Goal: Transaction & Acquisition: Purchase product/service

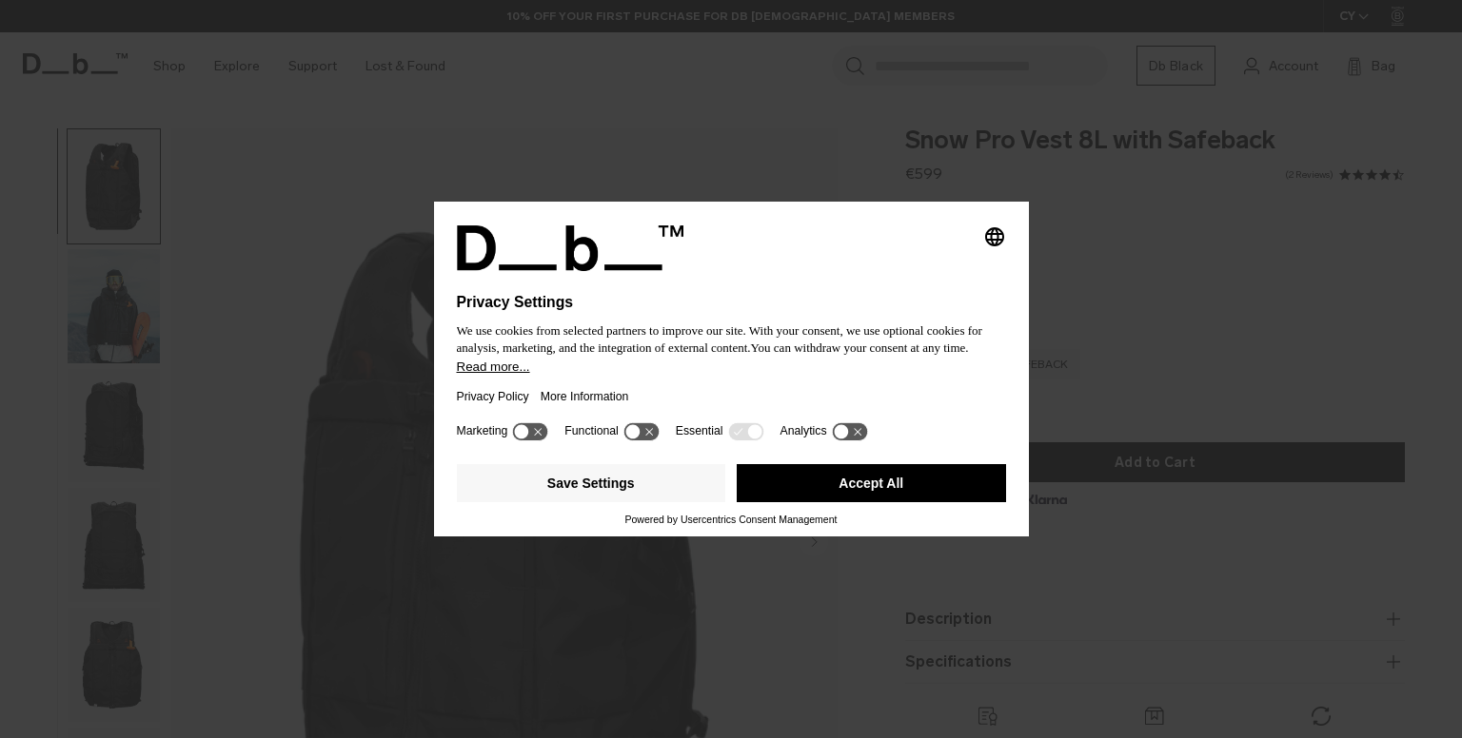
click at [875, 275] on div at bounding box center [731, 282] width 549 height 23
click at [784, 469] on button "Accept All" at bounding box center [871, 483] width 269 height 38
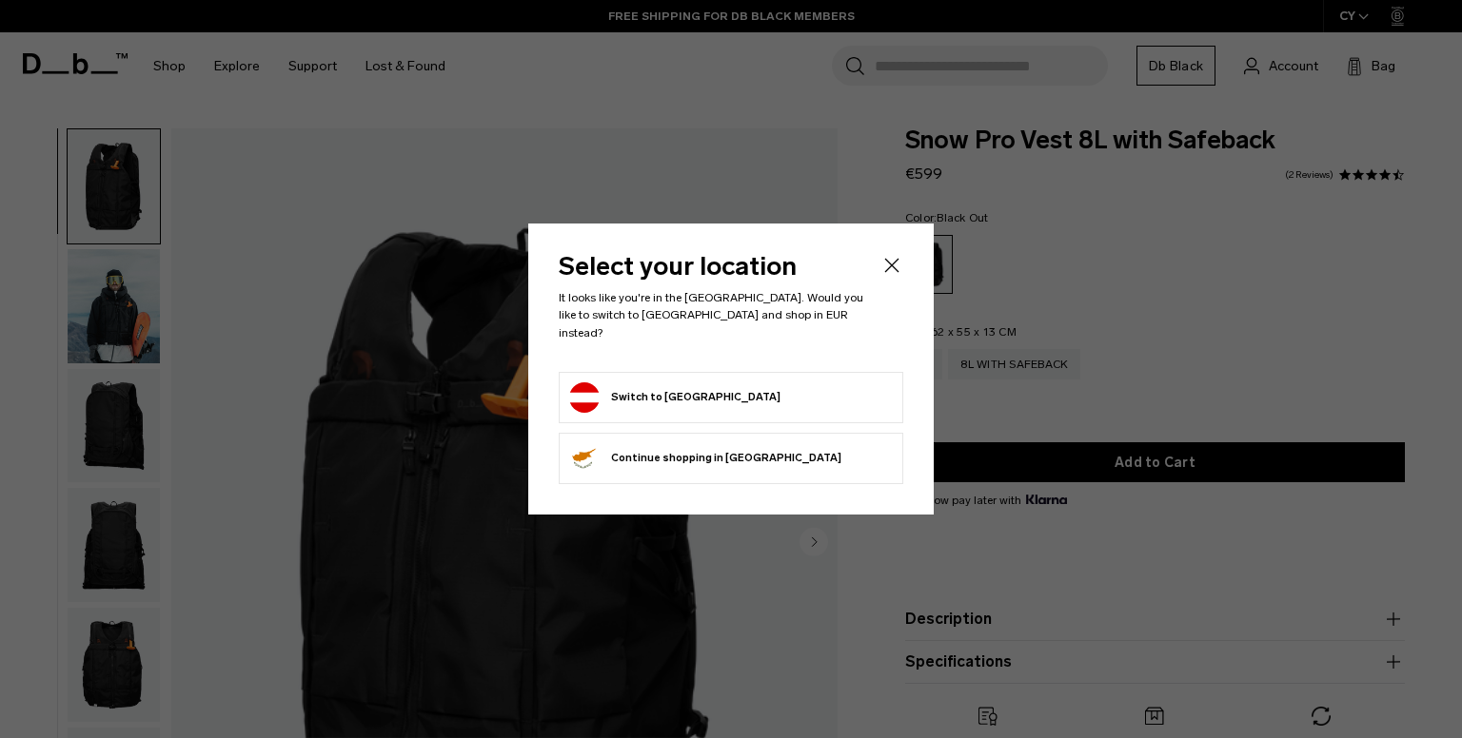
click at [899, 277] on icon "Close" at bounding box center [891, 265] width 23 height 23
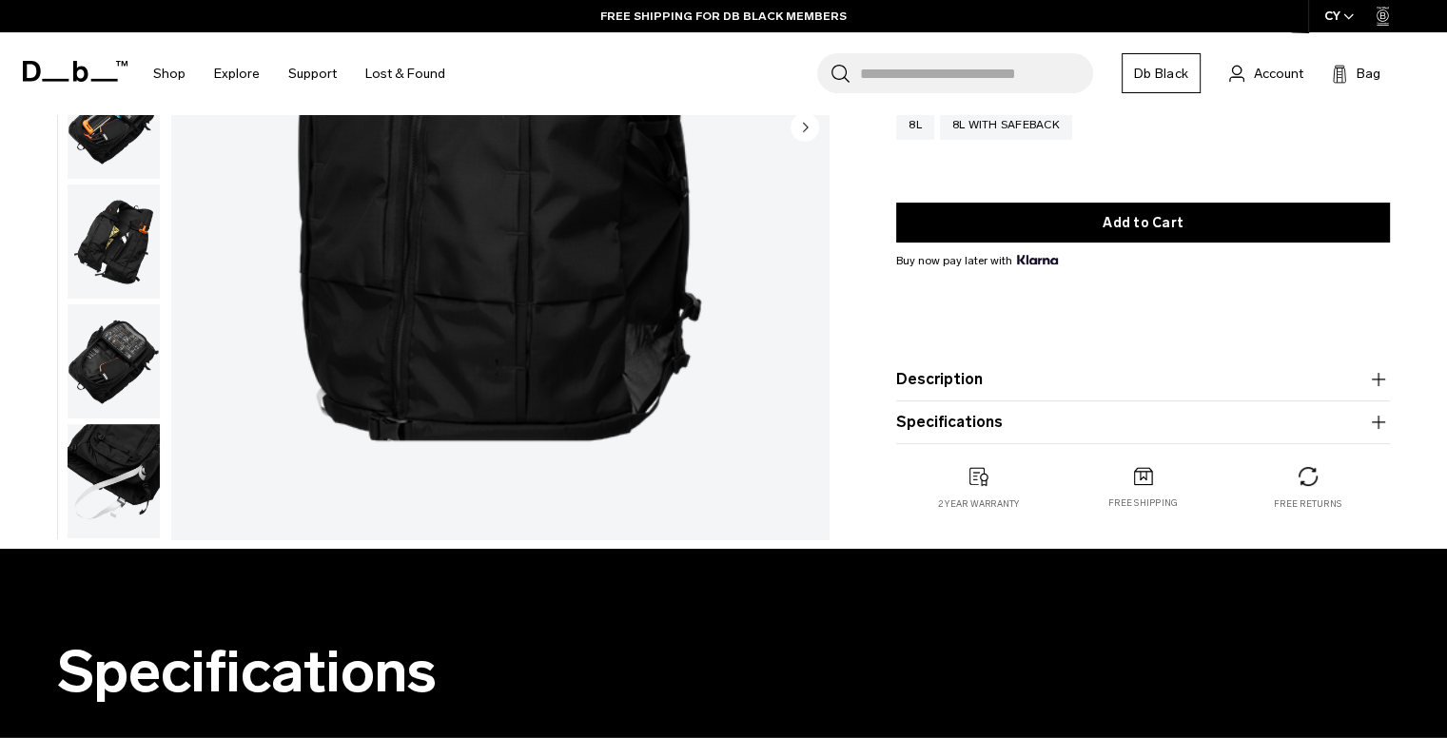
scroll to position [411, 0]
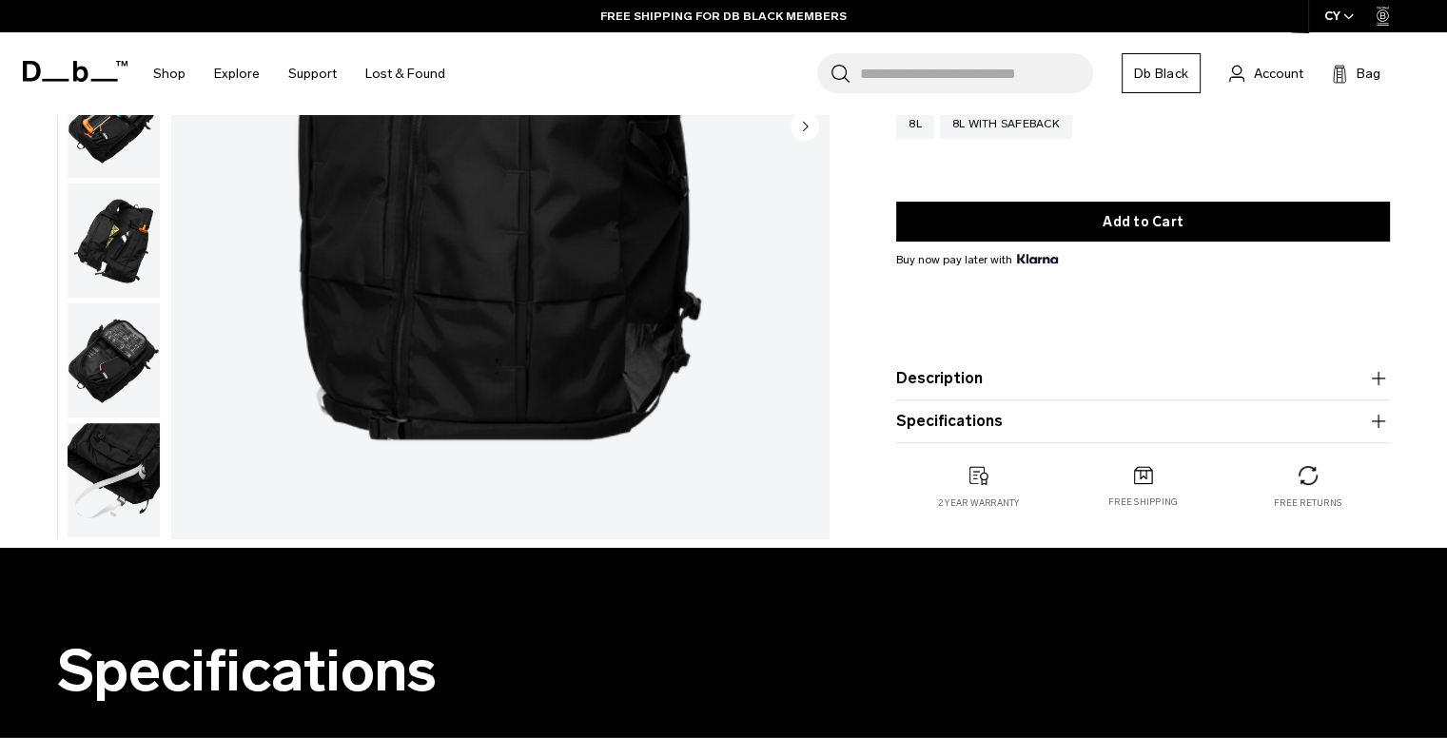
click at [121, 268] on img "button" at bounding box center [114, 241] width 92 height 114
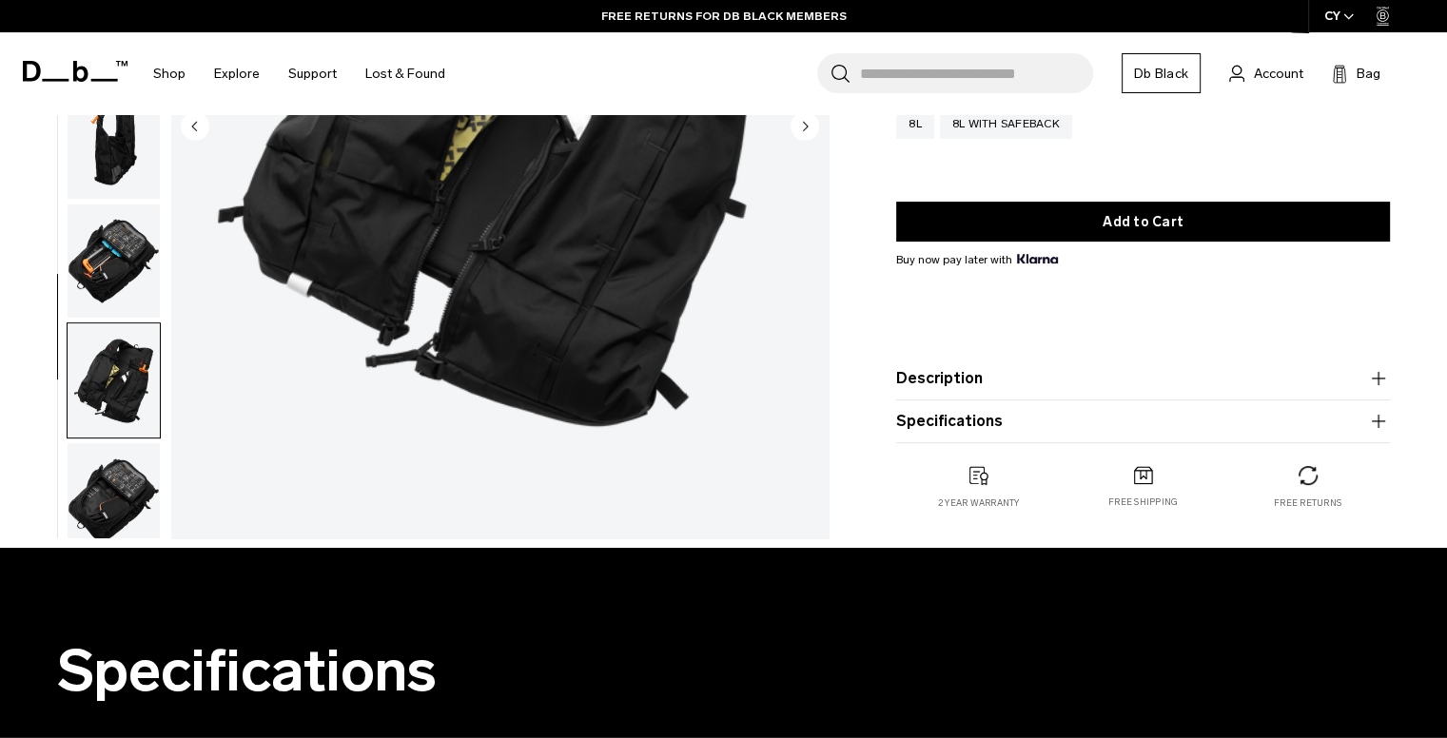
click at [121, 268] on img "button" at bounding box center [114, 262] width 92 height 114
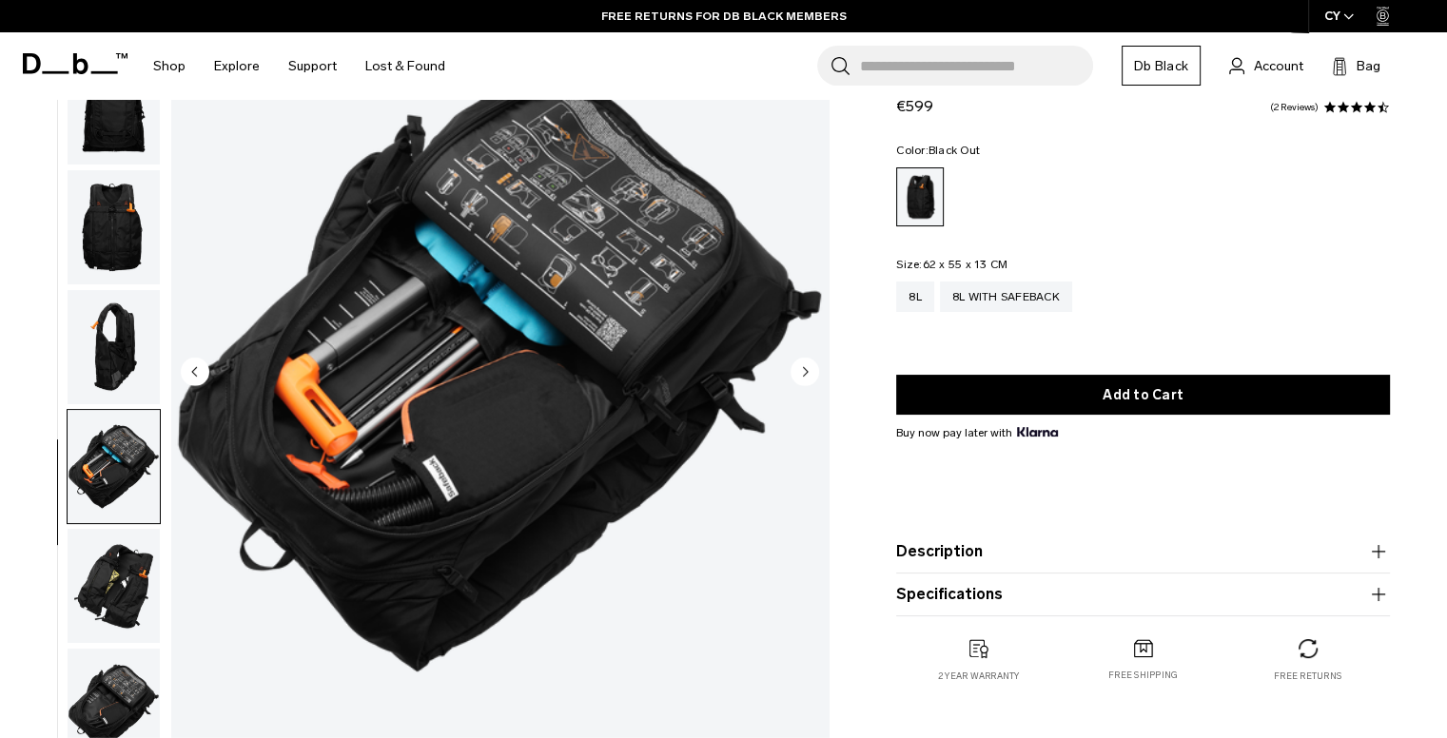
scroll to position [137, 0]
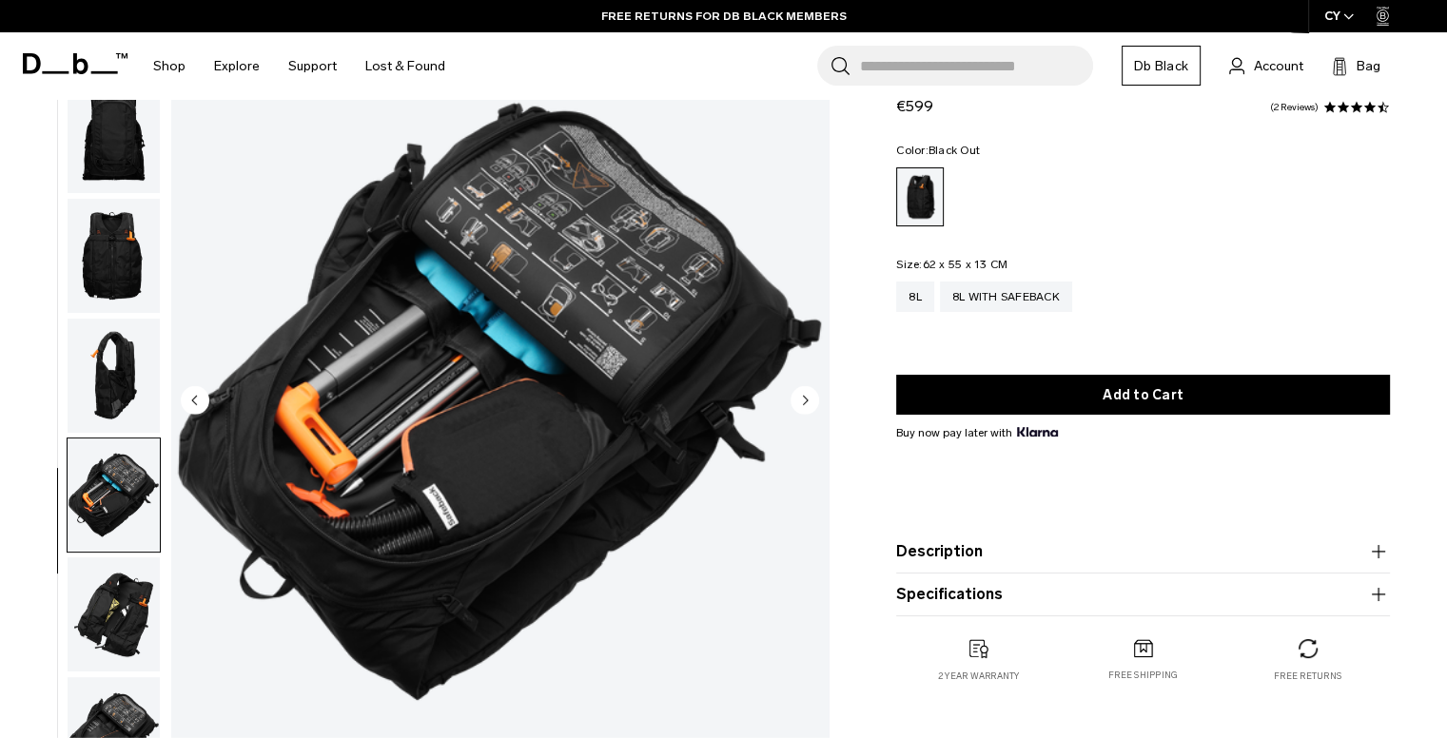
click at [107, 369] on img "button" at bounding box center [114, 376] width 92 height 114
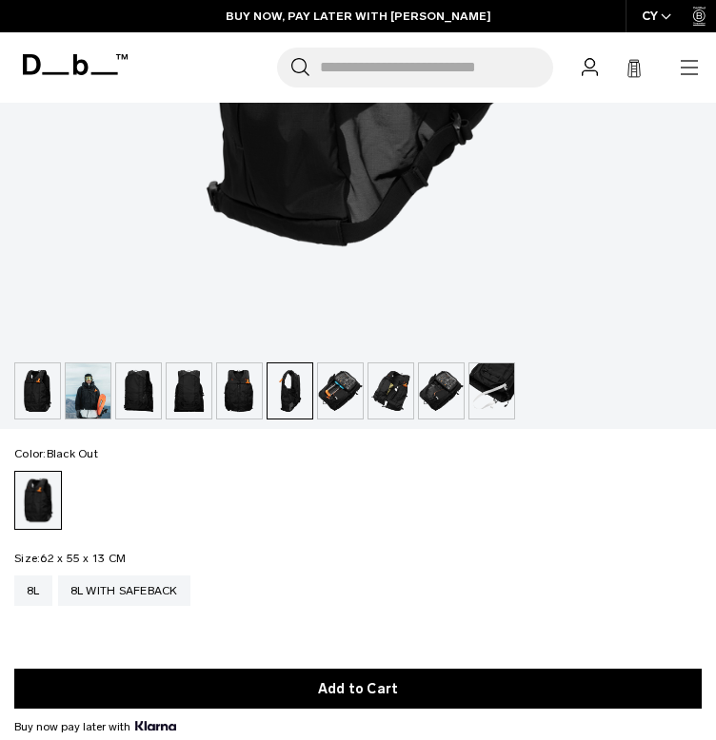
scroll to position [748, 0]
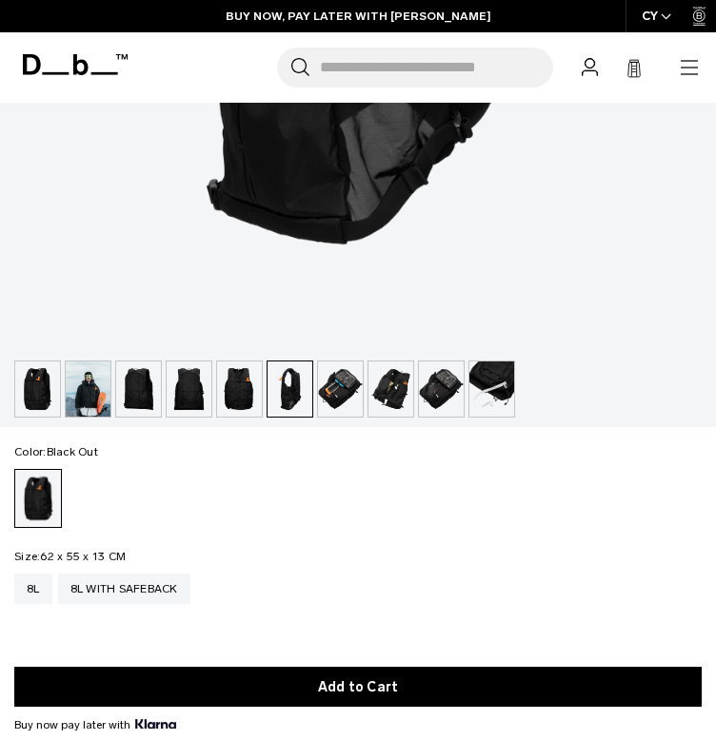
click at [339, 386] on img "button" at bounding box center [340, 389] width 45 height 55
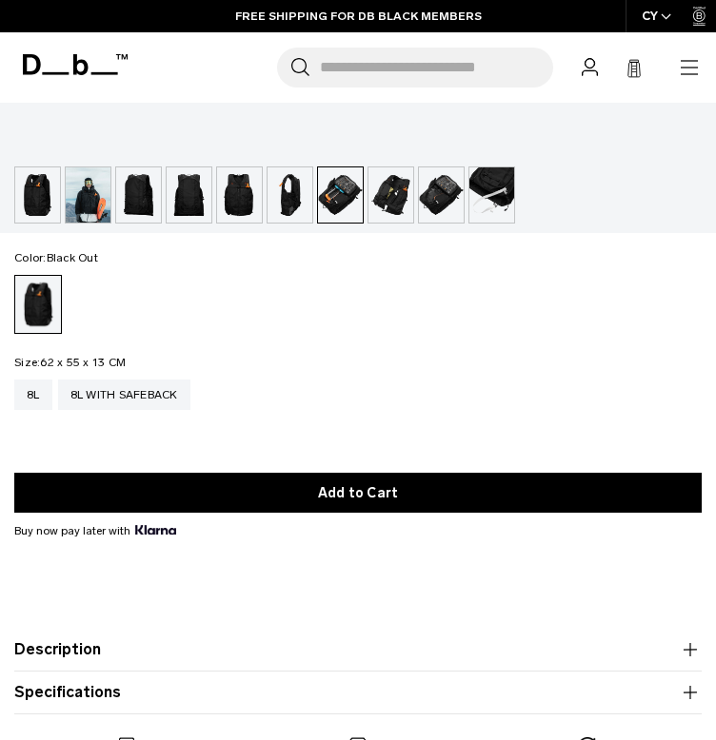
scroll to position [950, 0]
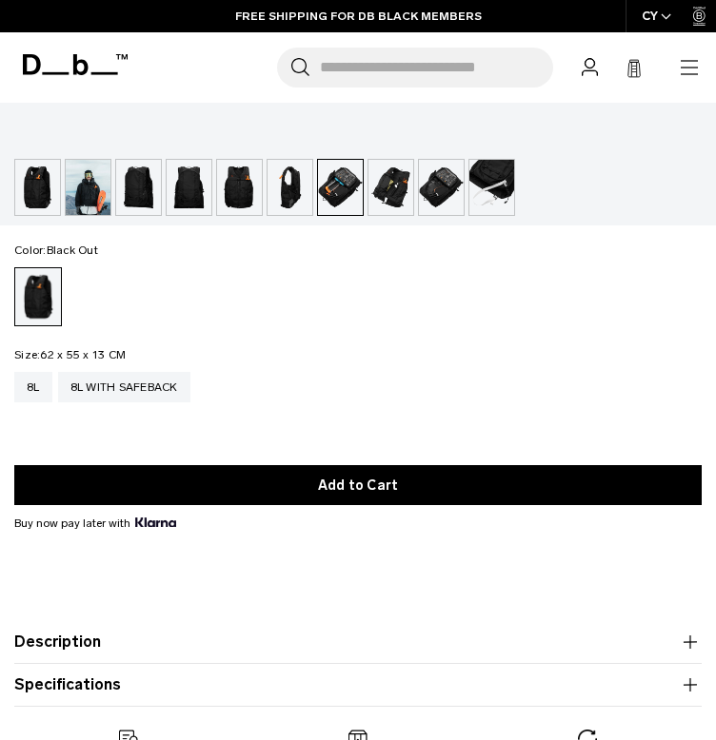
click at [380, 187] on img "button" at bounding box center [390, 187] width 45 height 55
click at [438, 183] on img "button" at bounding box center [441, 187] width 45 height 55
click at [476, 187] on img "button" at bounding box center [491, 187] width 45 height 55
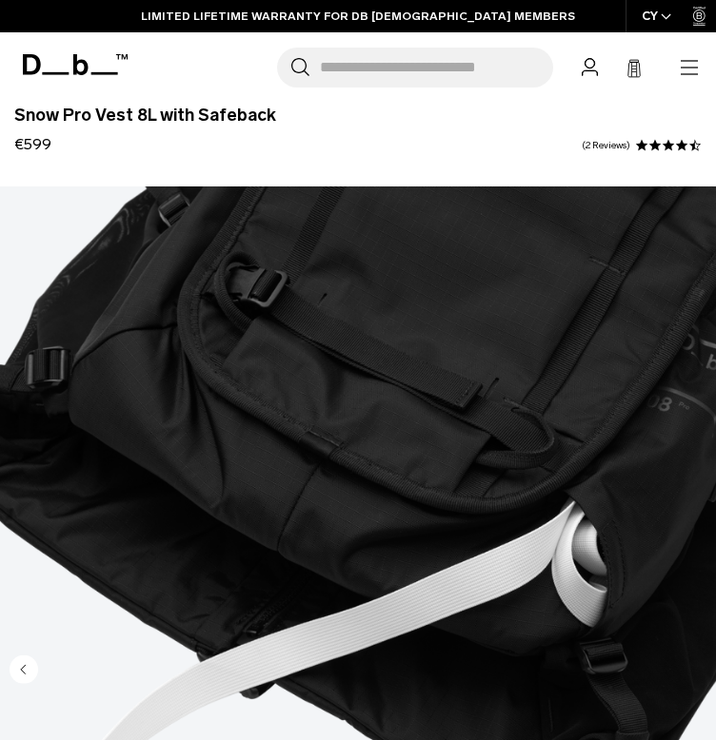
scroll to position [0, 0]
